Goal: Find specific page/section: Find specific page/section

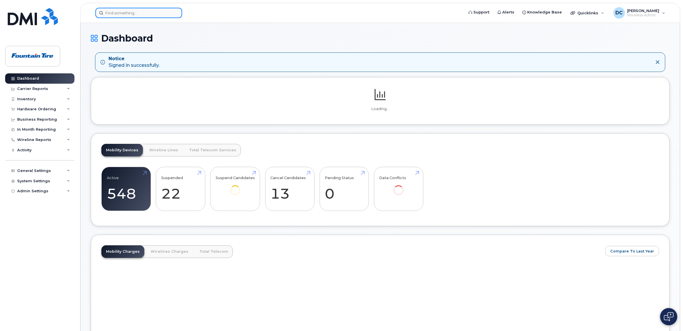
click at [138, 10] on input at bounding box center [138, 13] width 87 height 10
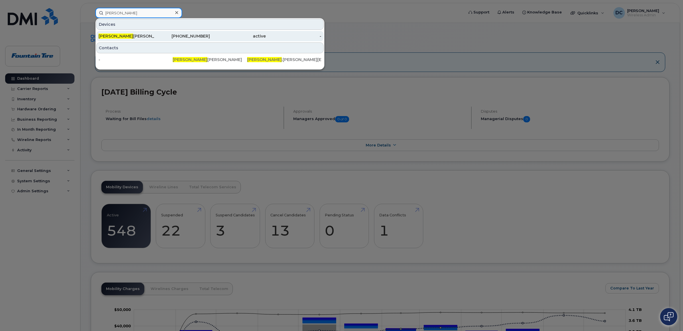
type input "sarah"
click at [126, 34] on div "Sarah Mason" at bounding box center [127, 36] width 56 height 6
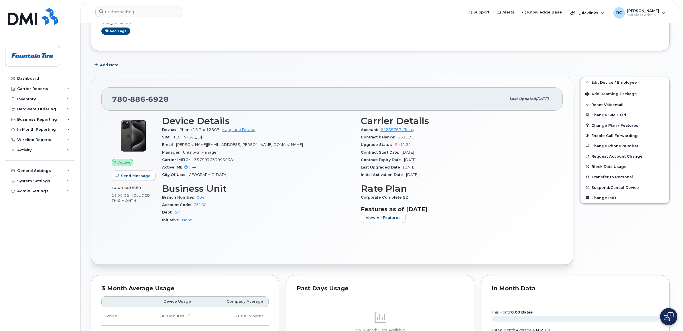
scroll to position [72, 0]
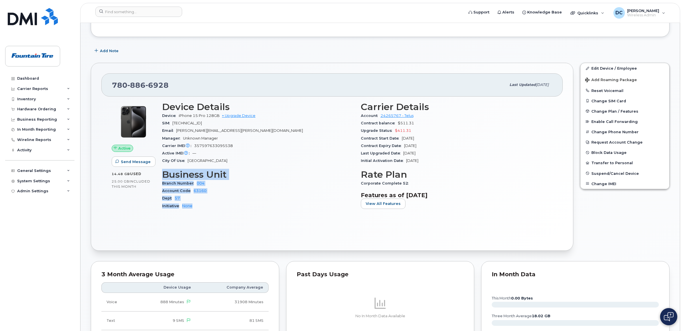
drag, startPoint x: 165, startPoint y: 175, endPoint x: 194, endPoint y: 206, distance: 42.5
click at [194, 206] on section "Business Unit Branch Number 004 Account Code 63160 Dept 57 Initiative None" at bounding box center [258, 189] width 192 height 40
copy section "Business Unit Branch Number 004 Account Code 63160 Dept 57 Initiative None"
click at [618, 232] on div "Edit Device / Employee Add Roaming Package Reset Voicemail Change SIM Card Chan…" at bounding box center [625, 156] width 96 height 194
